Goal: Task Accomplishment & Management: Use online tool/utility

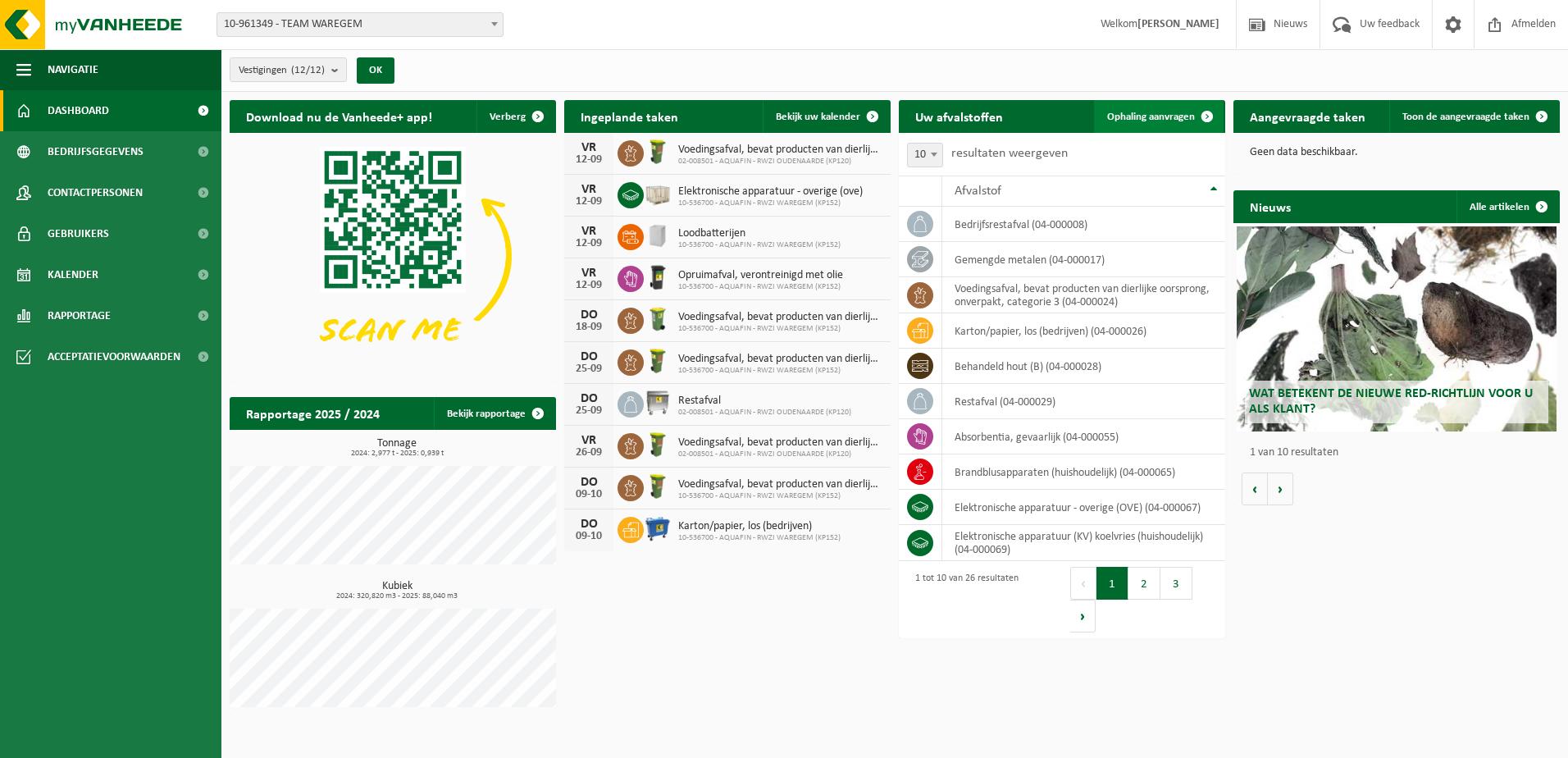
click at [1142, 113] on span "Ophaling aanvragen" at bounding box center [1151, 117] width 88 height 11
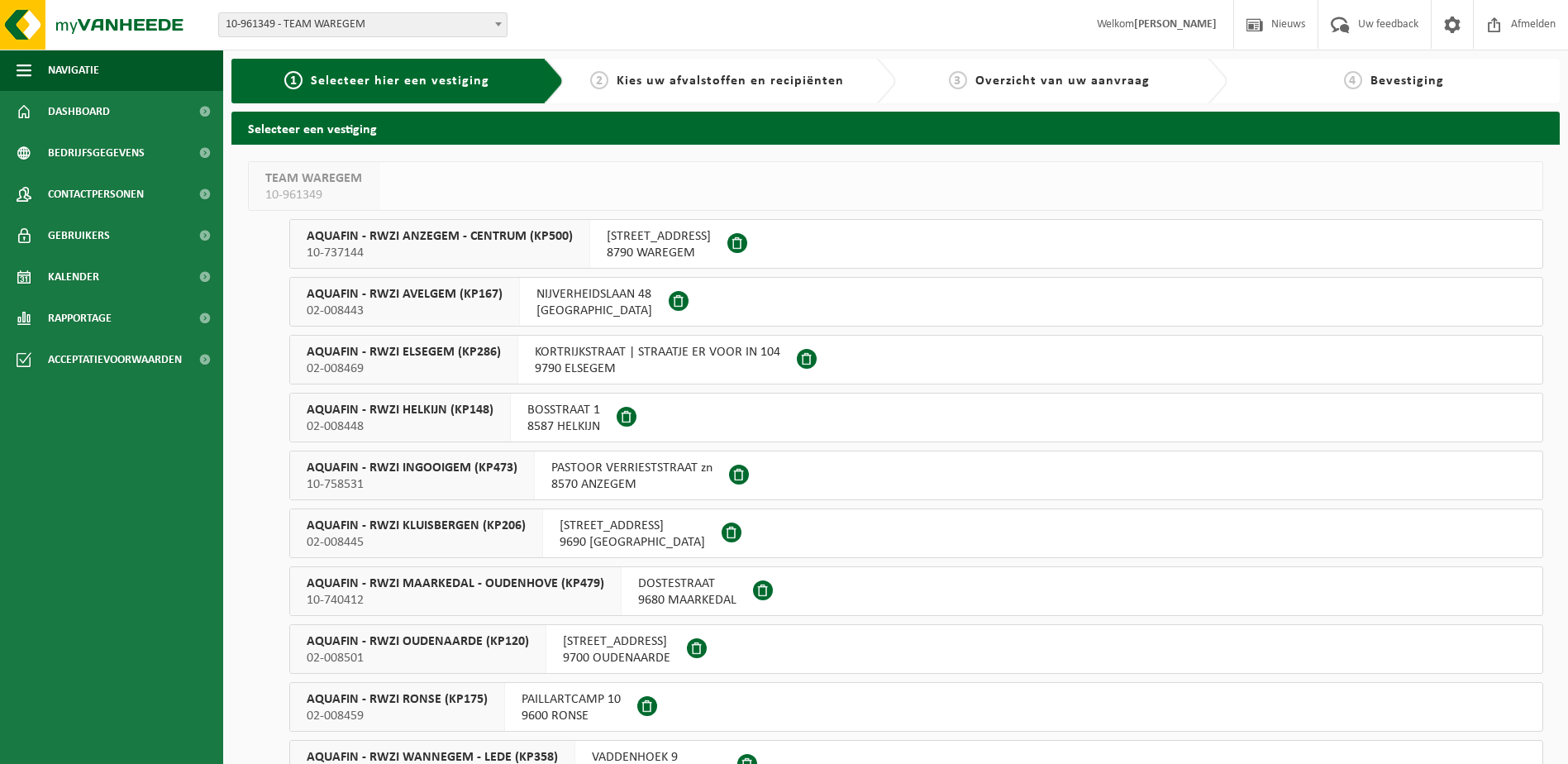
click at [747, 241] on span at bounding box center [737, 242] width 19 height 19
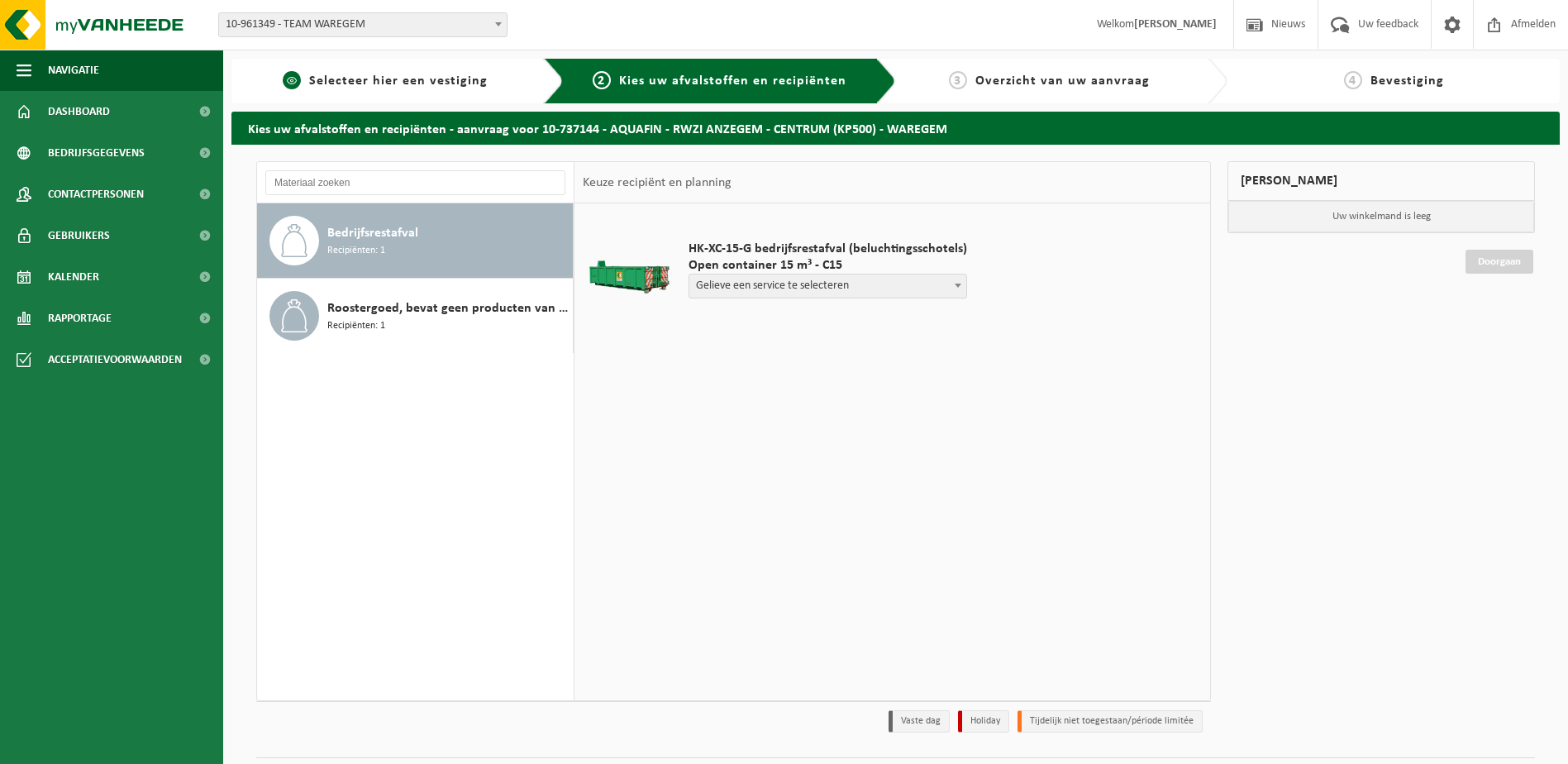
click at [388, 74] on span "Selecteer hier een vestiging" at bounding box center [398, 81] width 179 height 14
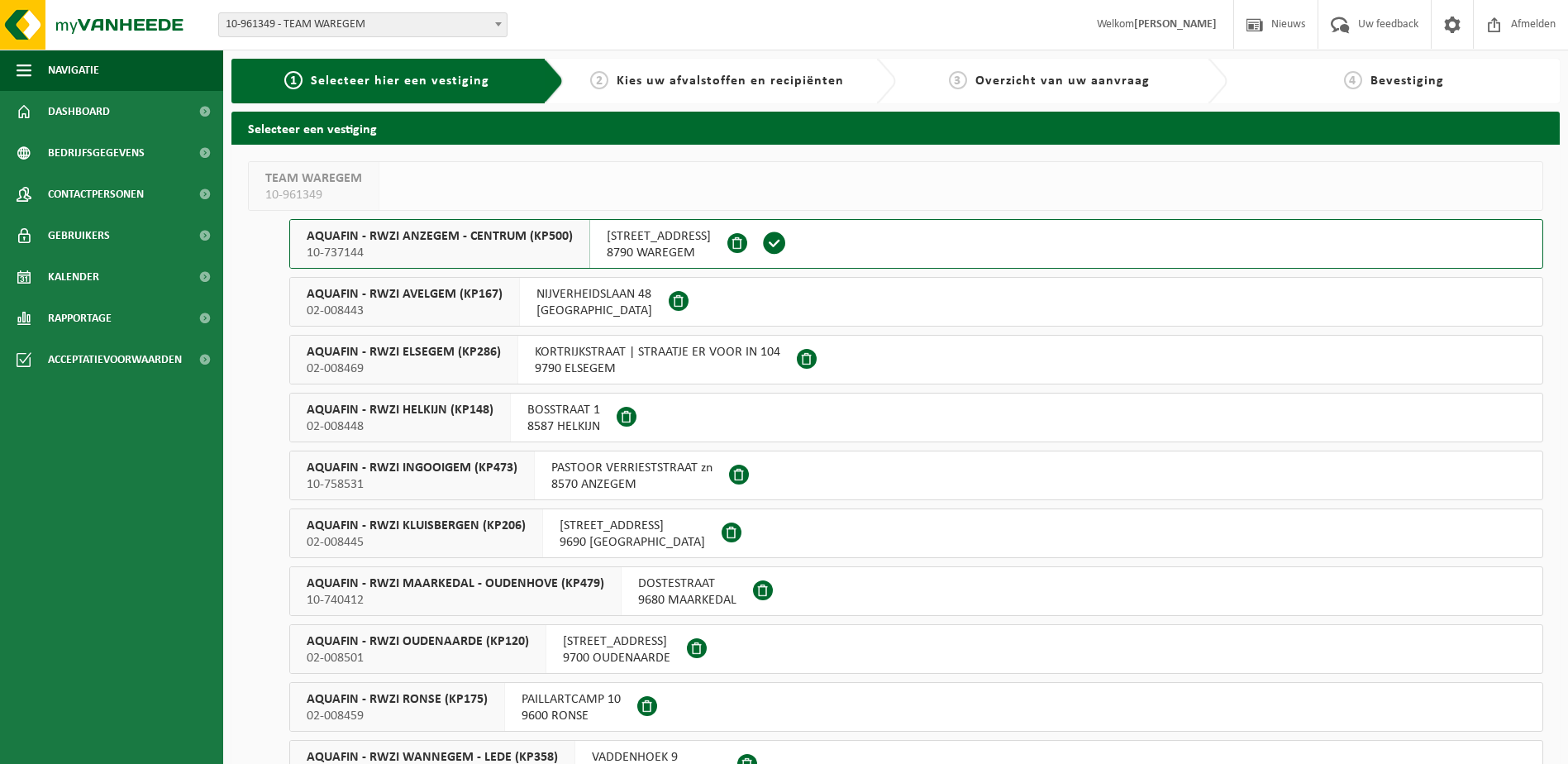
click at [455, 696] on span "AQUAFIN - RWZI RONSE (KP175)" at bounding box center [397, 700] width 181 height 17
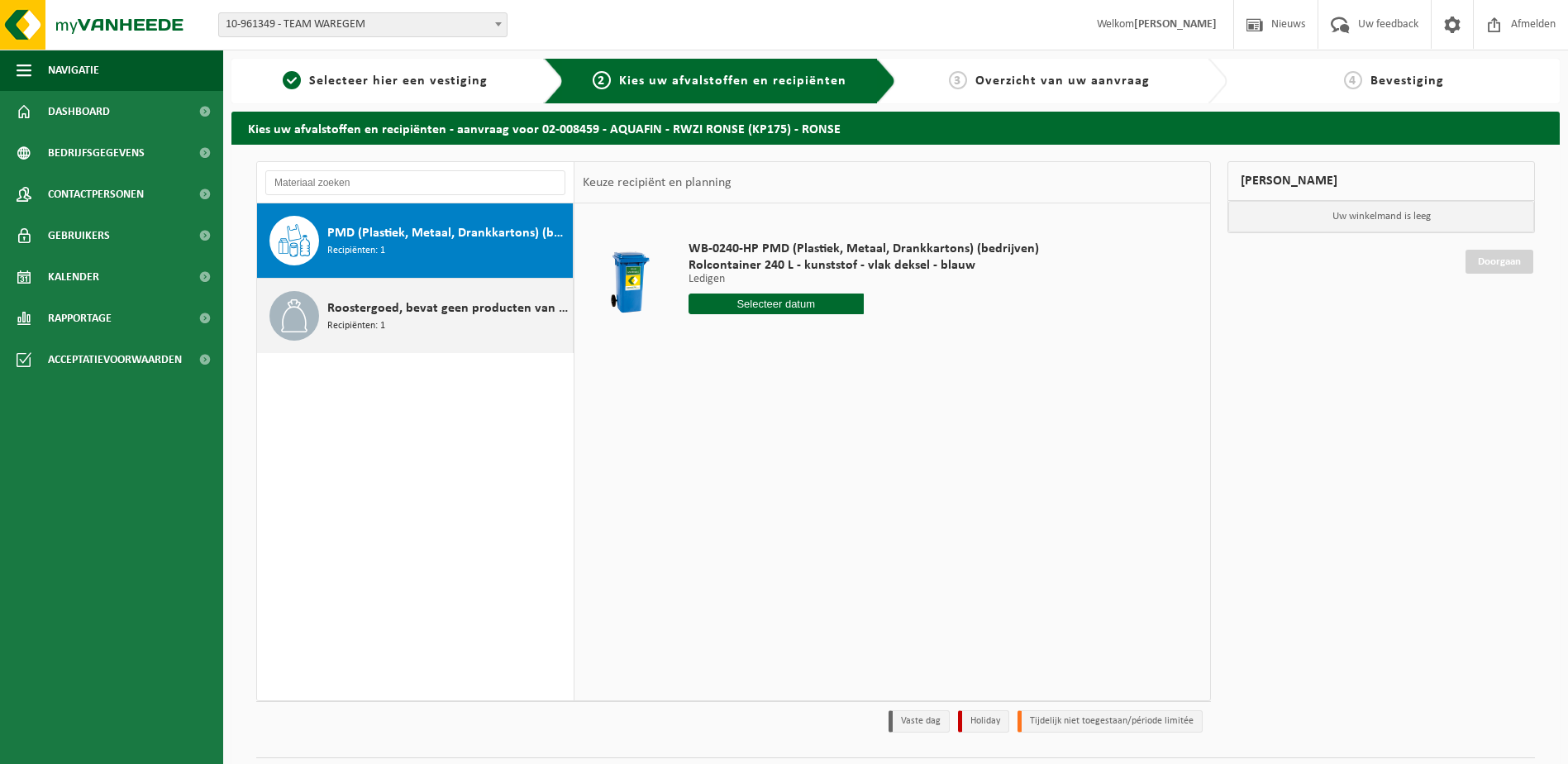
click at [474, 300] on span "Roostergoed, bevat geen producten van dierlijke oorsprong" at bounding box center [448, 308] width 241 height 19
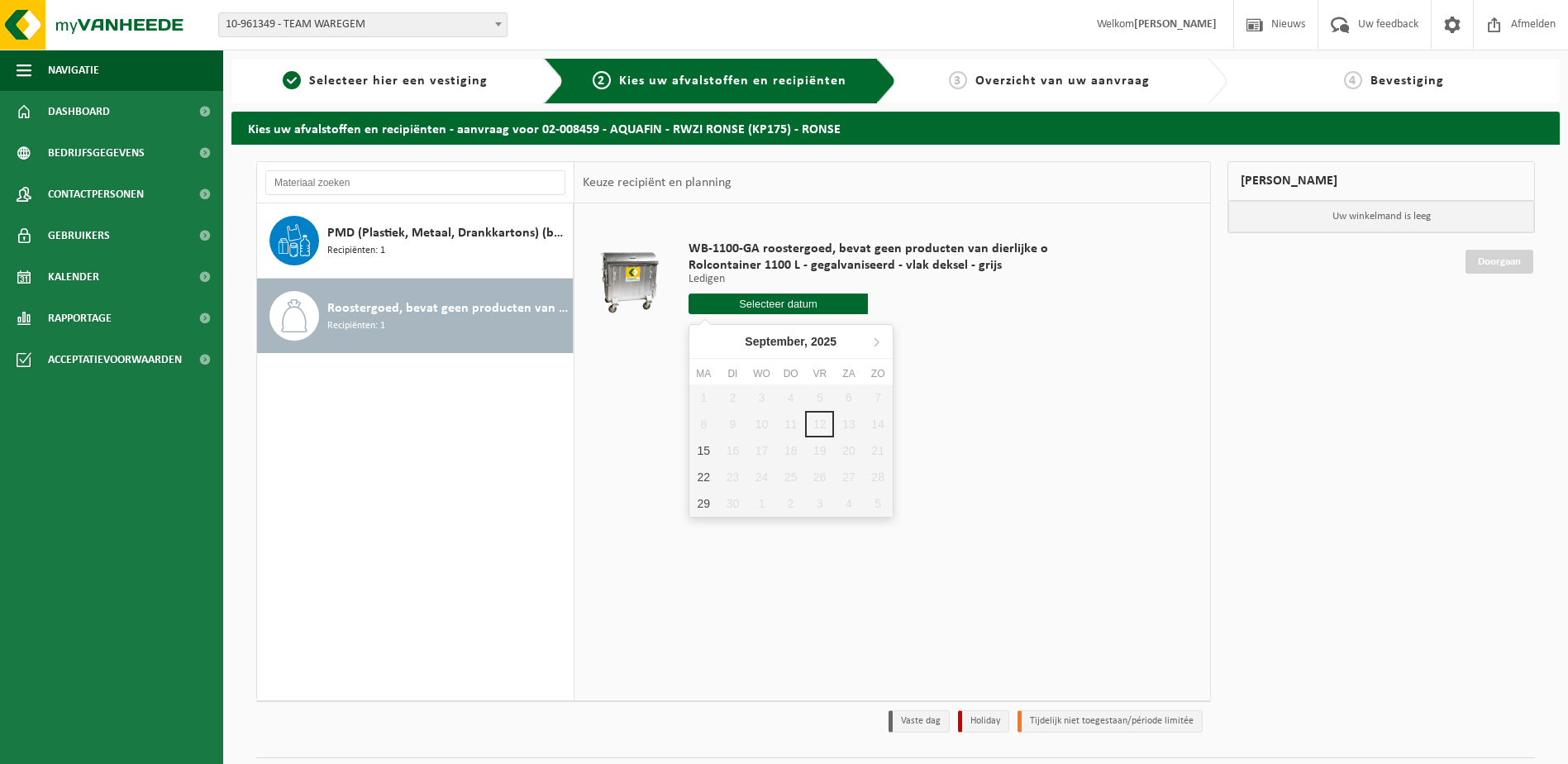
click at [789, 306] on input "text" at bounding box center [778, 304] width 180 height 20
click at [701, 448] on div "15" at bounding box center [704, 450] width 29 height 26
type input "Van 2025-09-15"
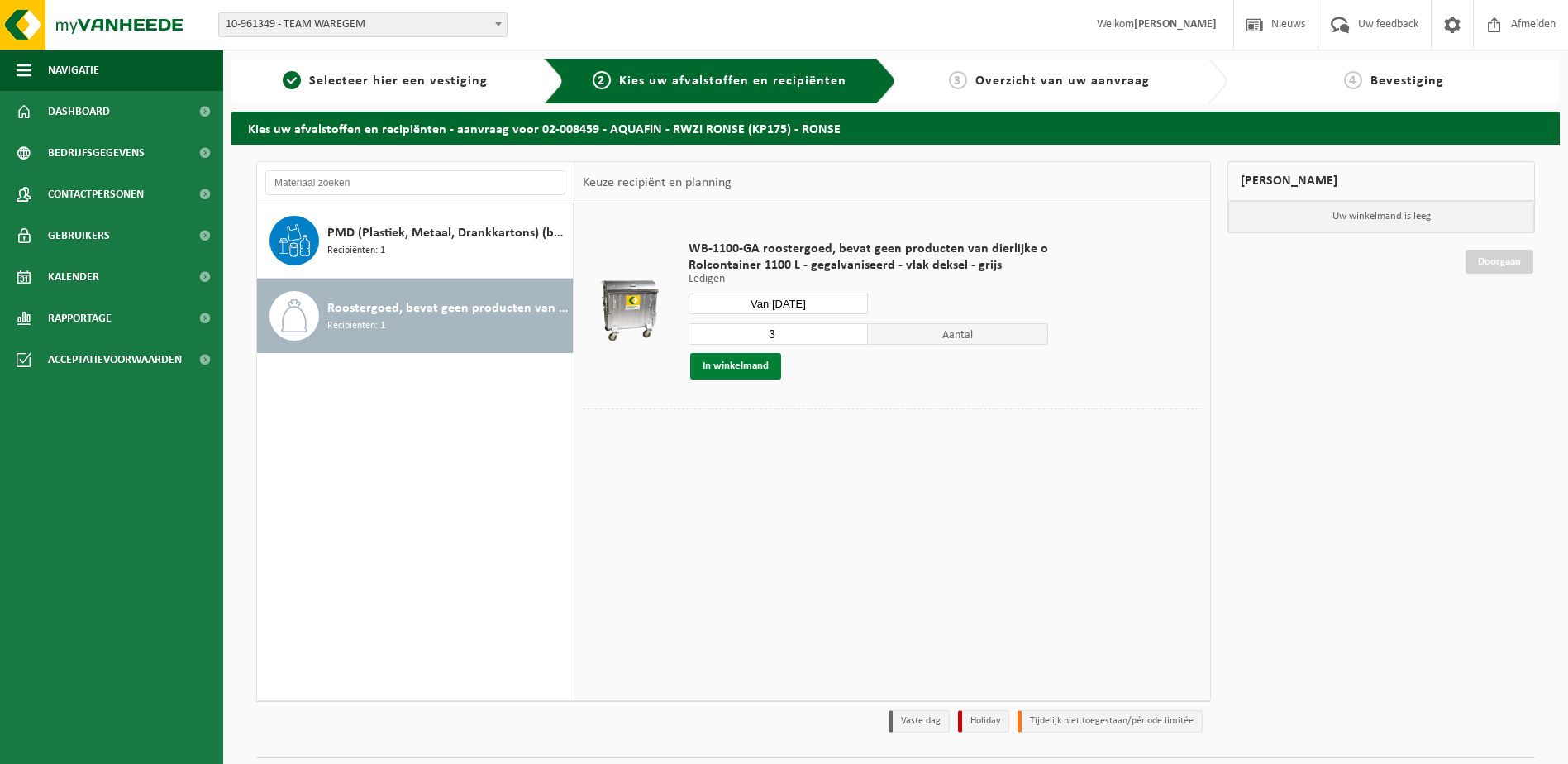
click at [749, 371] on button "In winkelmand" at bounding box center [735, 366] width 91 height 26
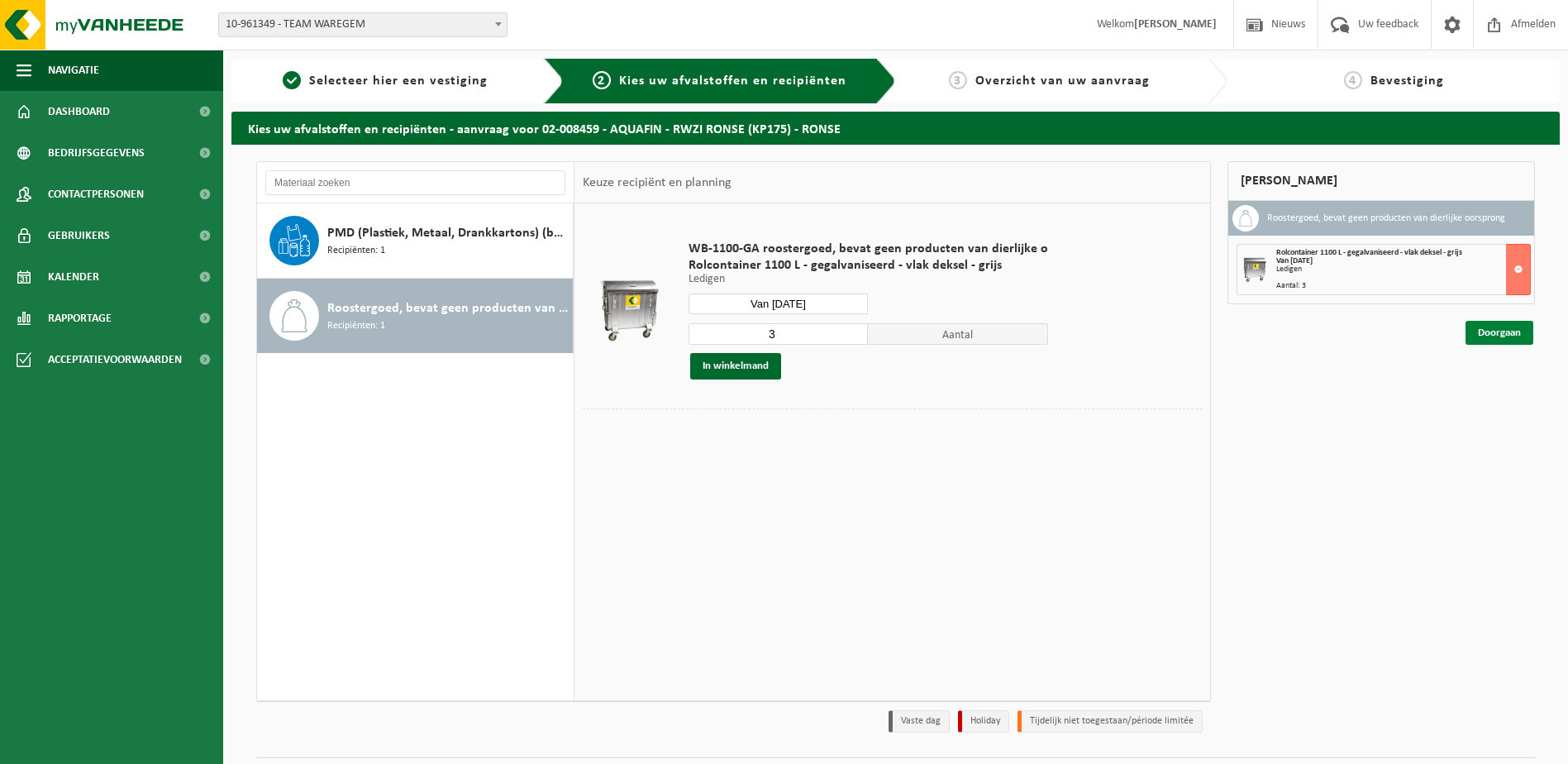
click at [1487, 338] on link "Doorgaan" at bounding box center [1499, 333] width 68 height 24
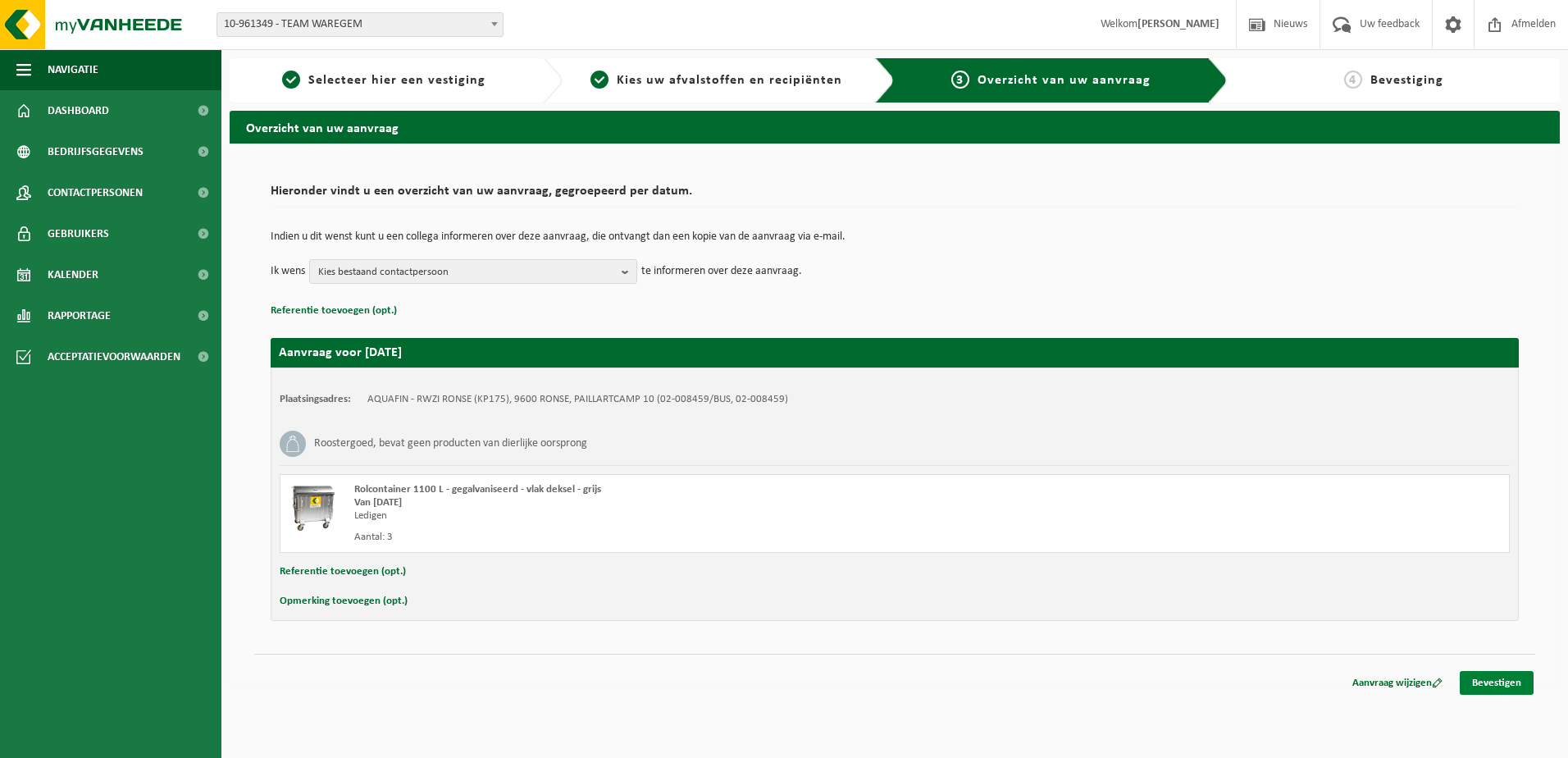
click at [1496, 687] on link "Bevestigen" at bounding box center [1497, 682] width 74 height 24
